Goal: Task Accomplishment & Management: Manage account settings

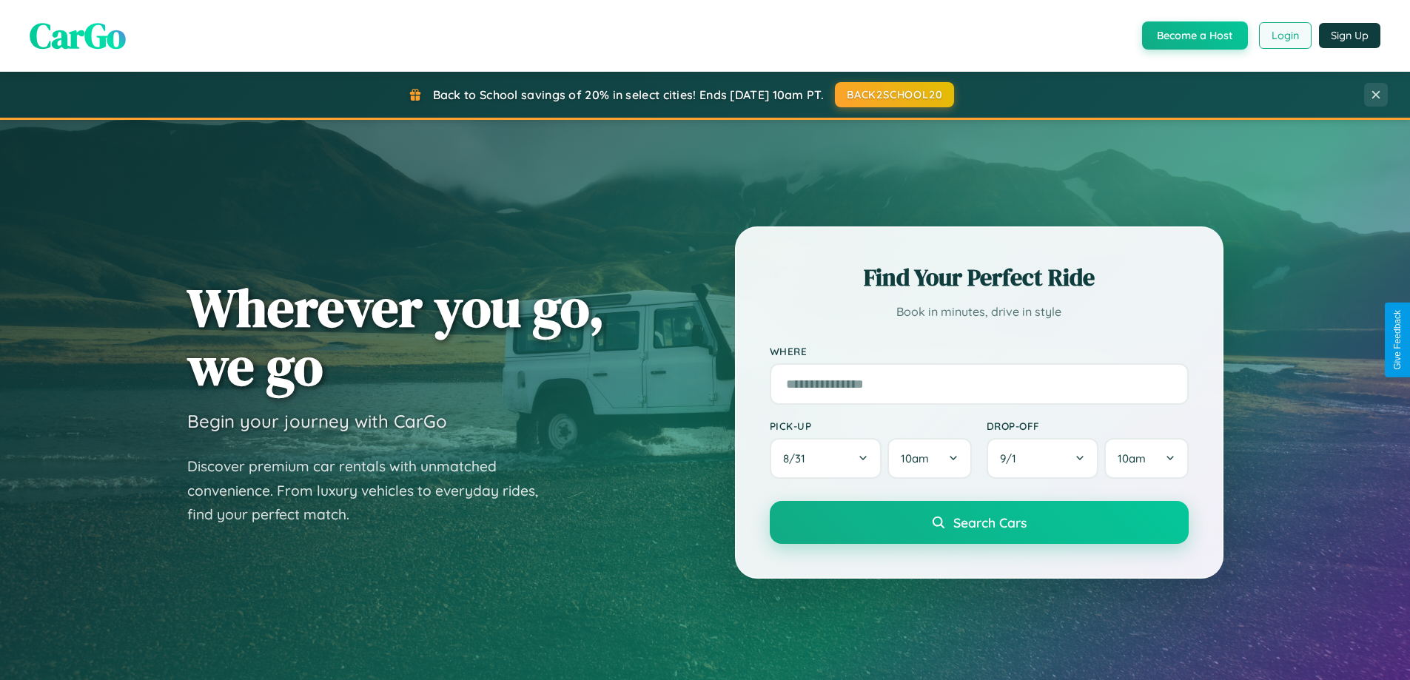
click at [1284, 36] on button "Login" at bounding box center [1285, 35] width 53 height 27
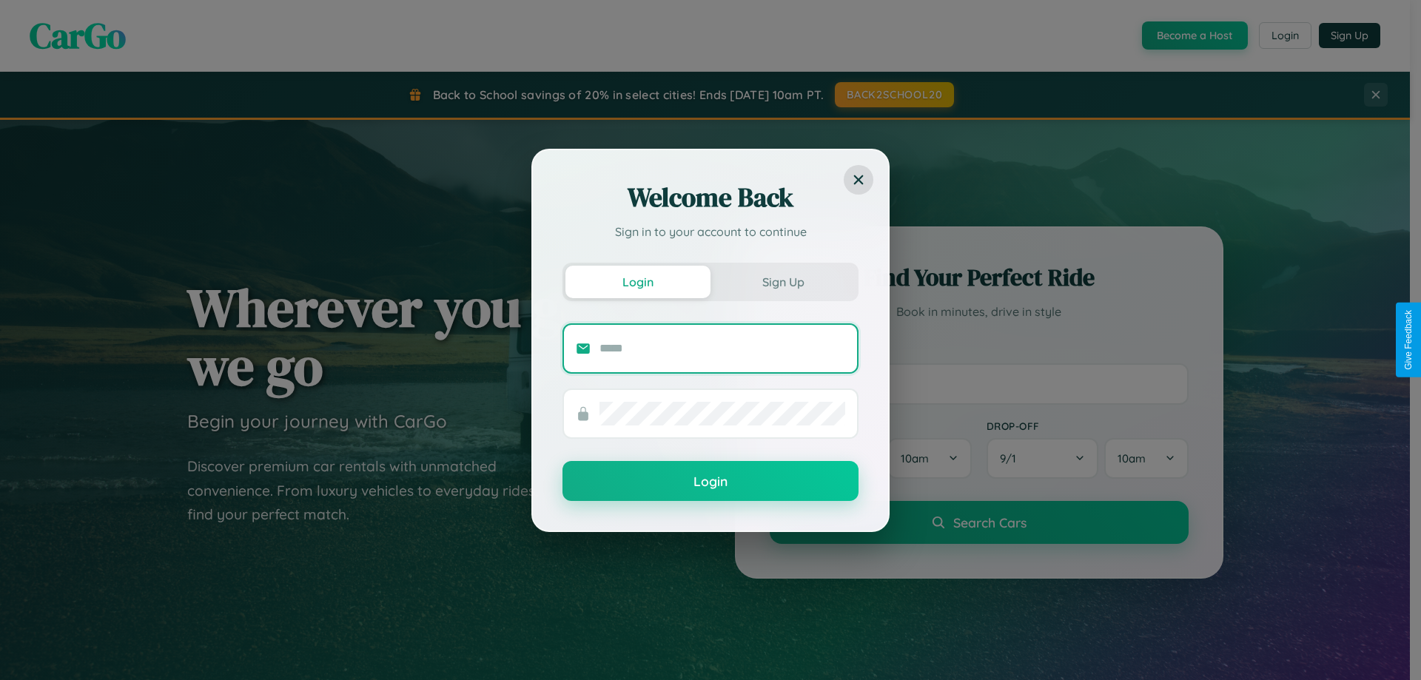
click at [722, 348] on input "text" at bounding box center [723, 349] width 246 height 24
type input "**********"
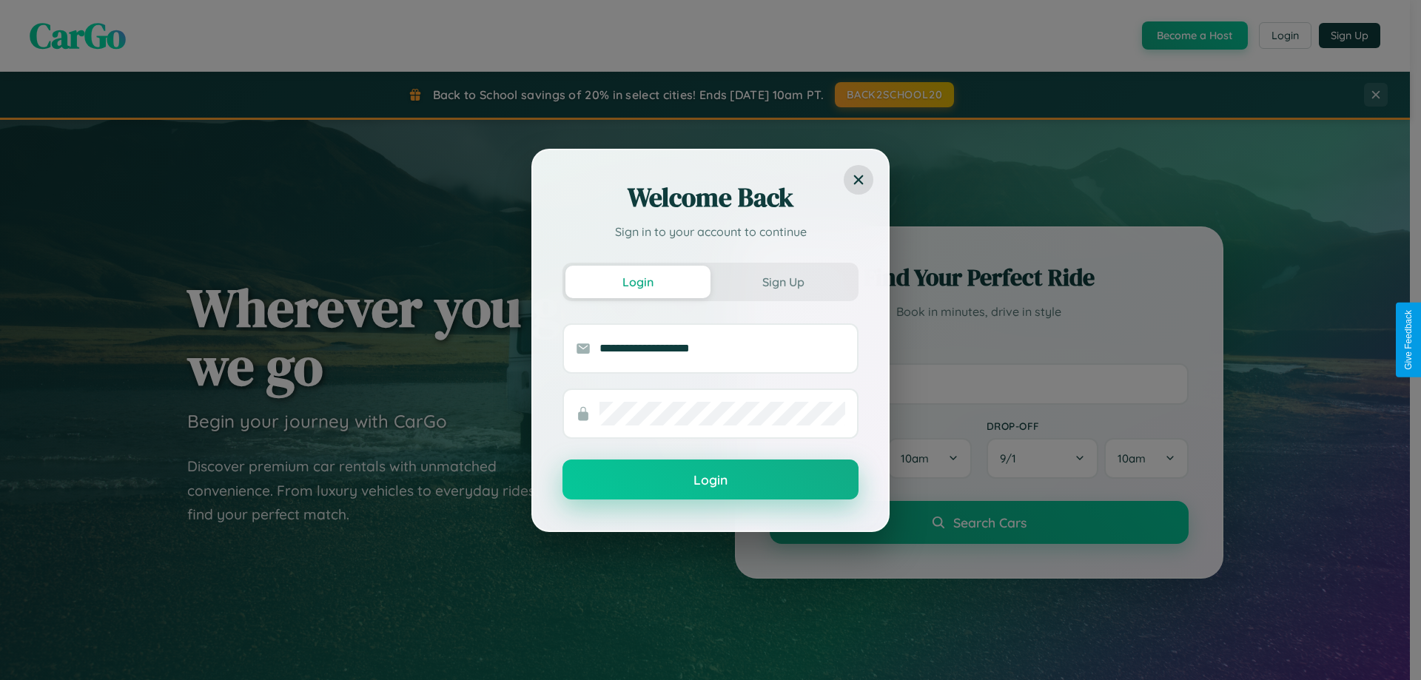
click at [711, 480] on button "Login" at bounding box center [711, 480] width 296 height 40
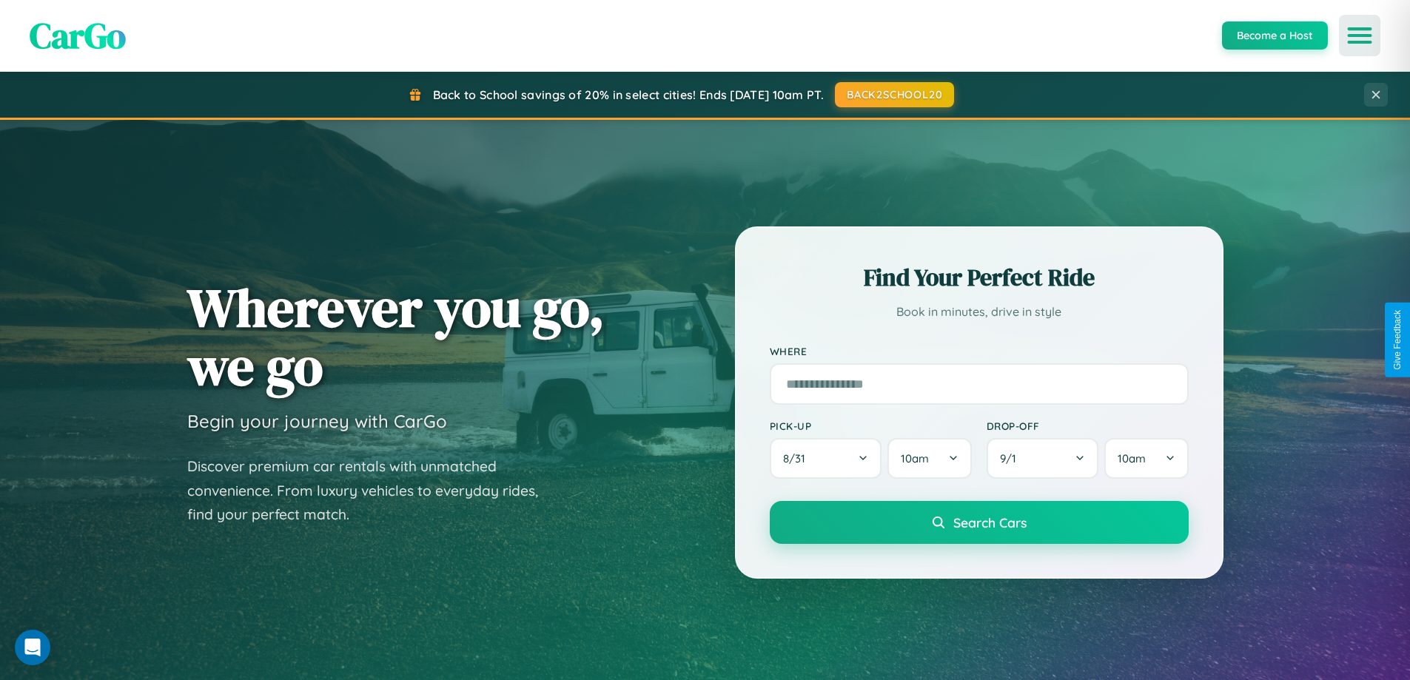
click at [1360, 36] on icon "Open menu" at bounding box center [1359, 35] width 21 height 13
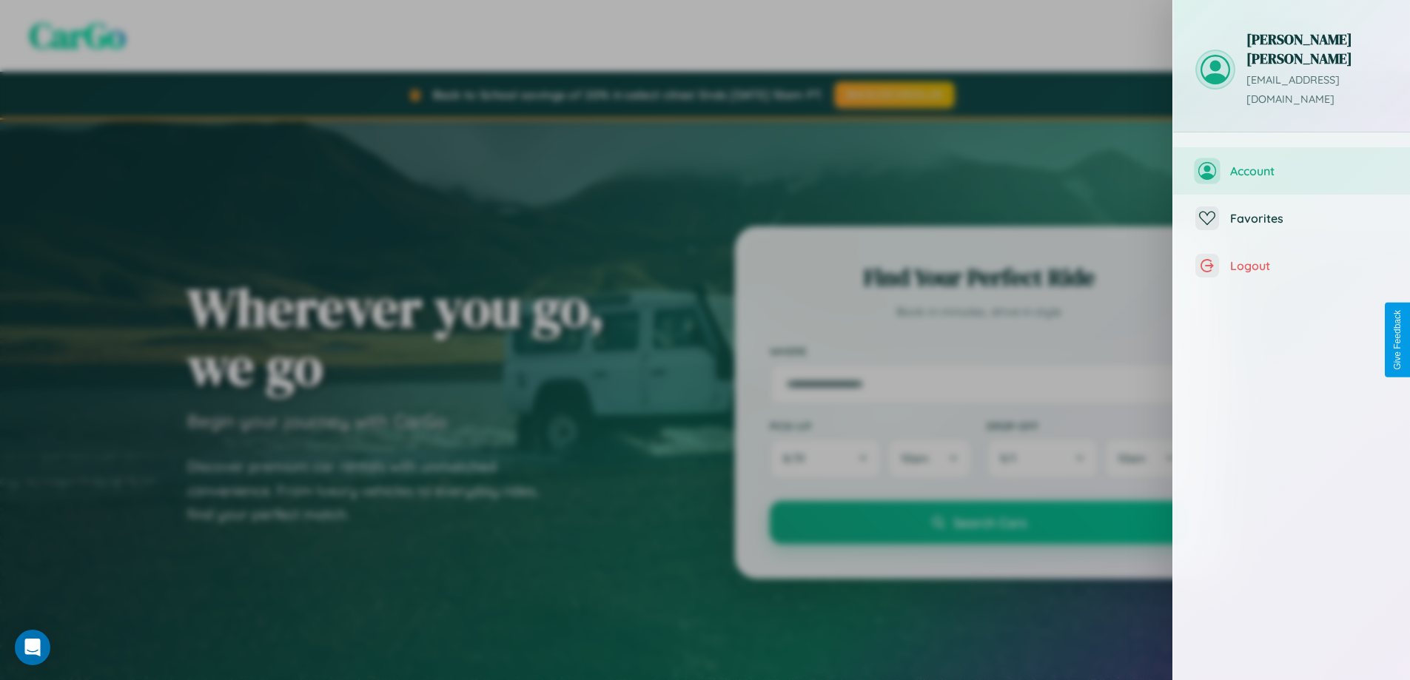
click at [1292, 164] on span "Account" at bounding box center [1309, 171] width 158 height 15
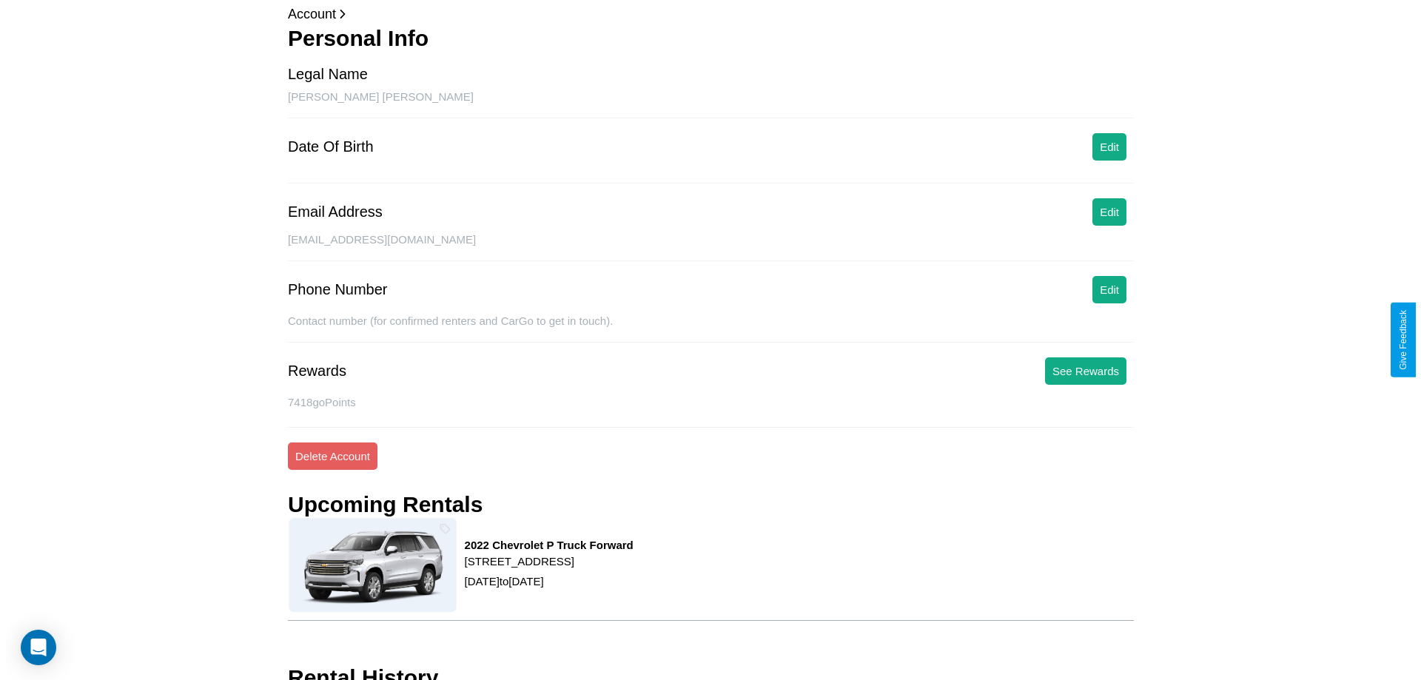
scroll to position [139, 0]
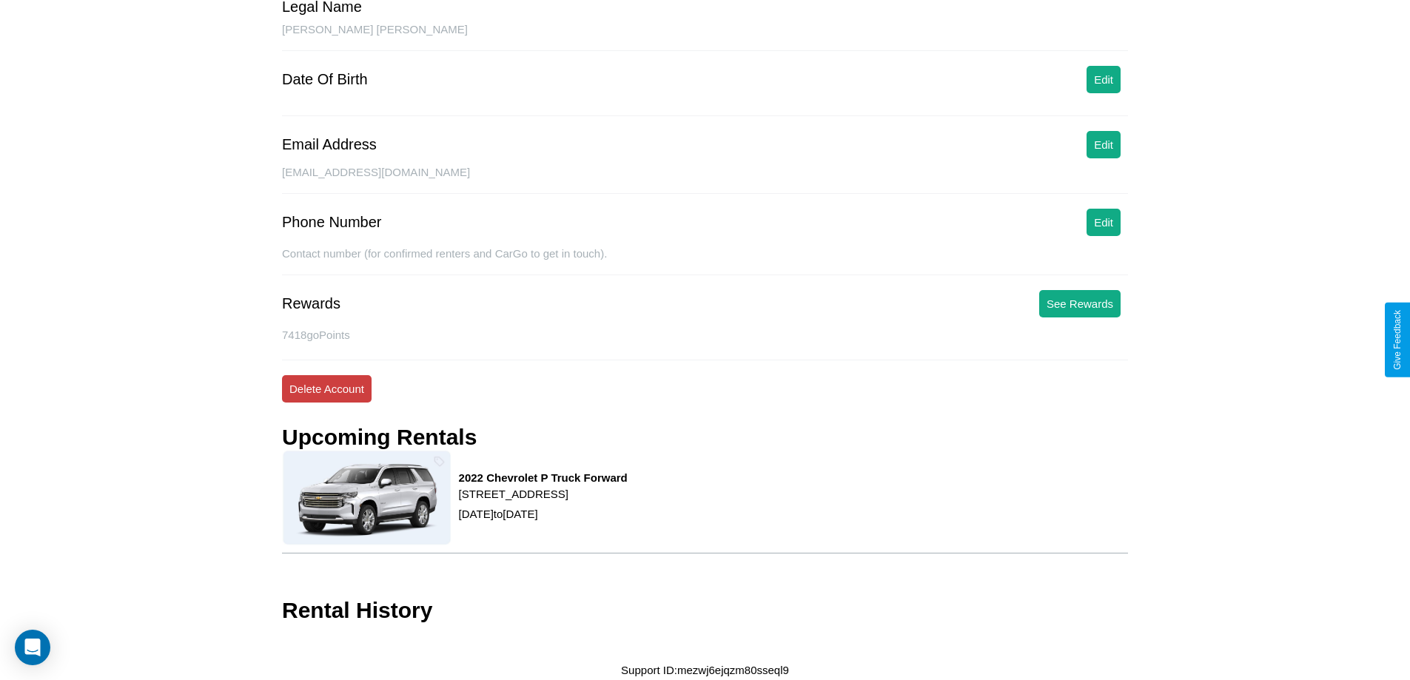
click at [326, 389] on button "Delete Account" at bounding box center [327, 388] width 90 height 27
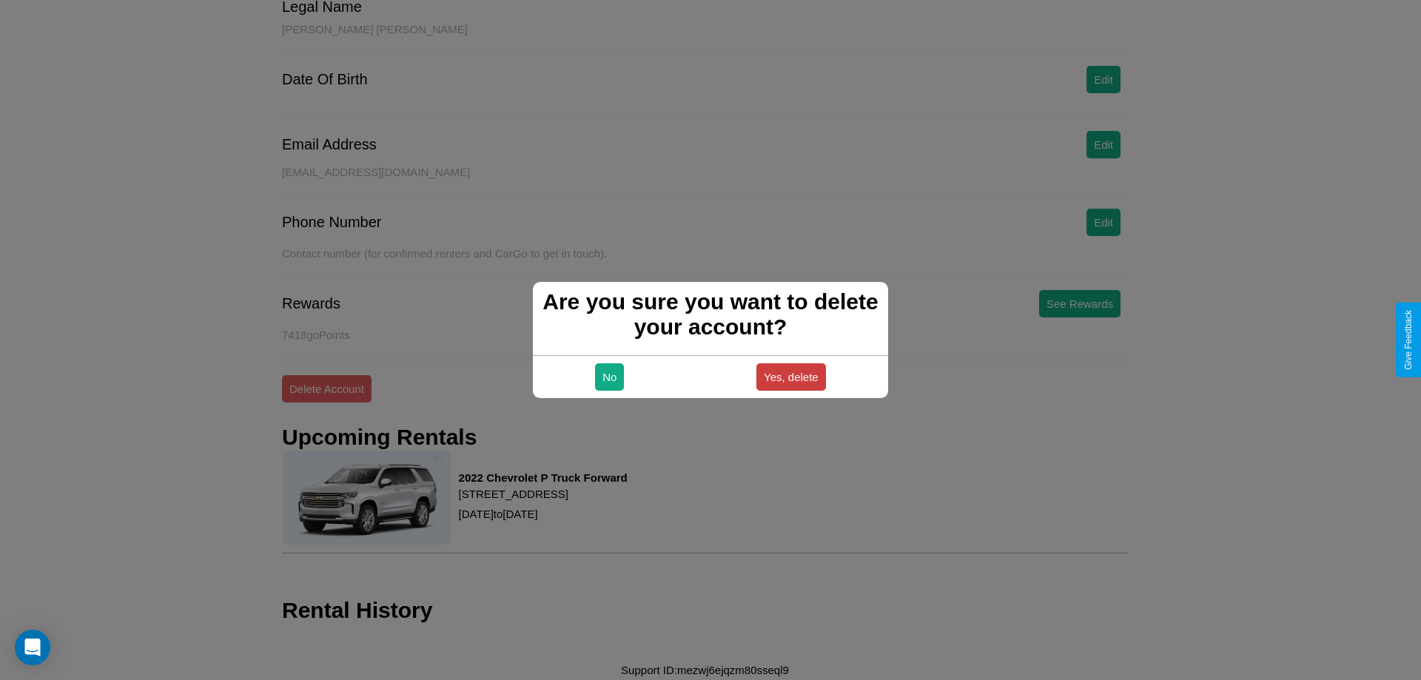
click at [791, 377] on button "Yes, delete" at bounding box center [791, 376] width 70 height 27
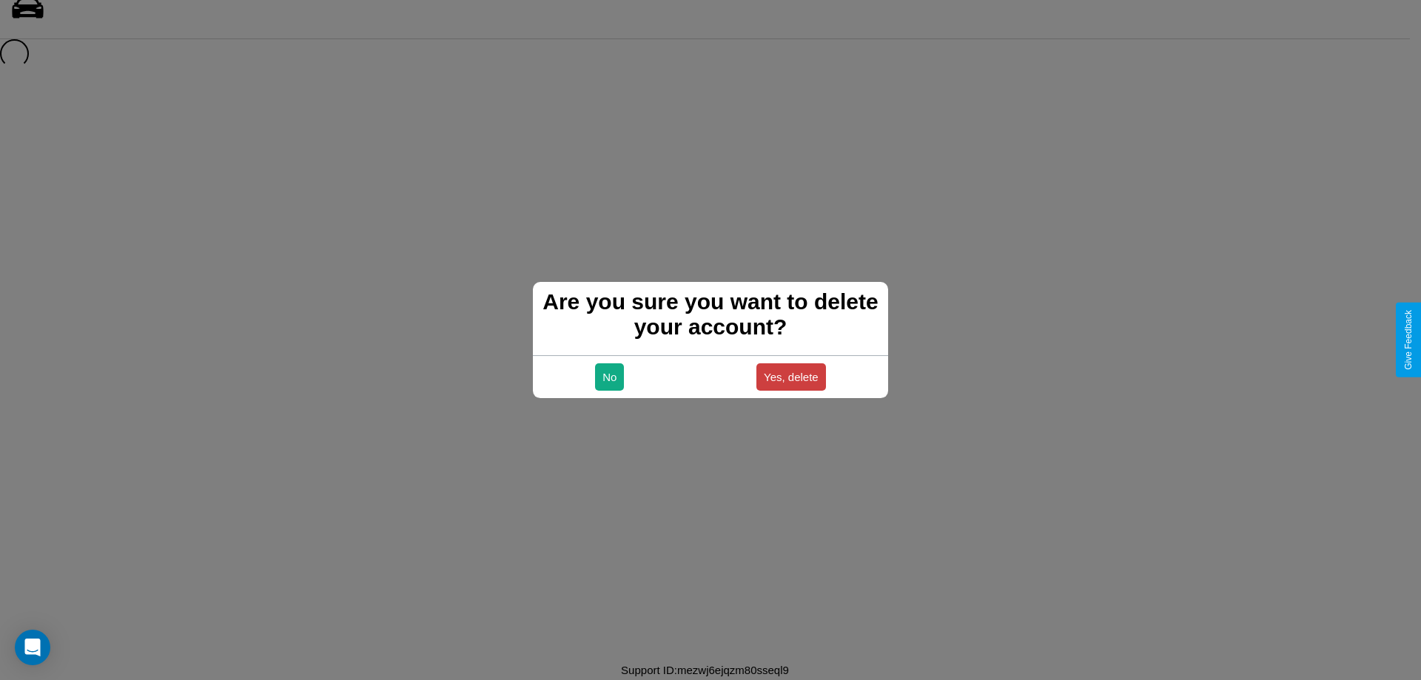
scroll to position [20, 0]
